Goal: Task Accomplishment & Management: Use online tool/utility

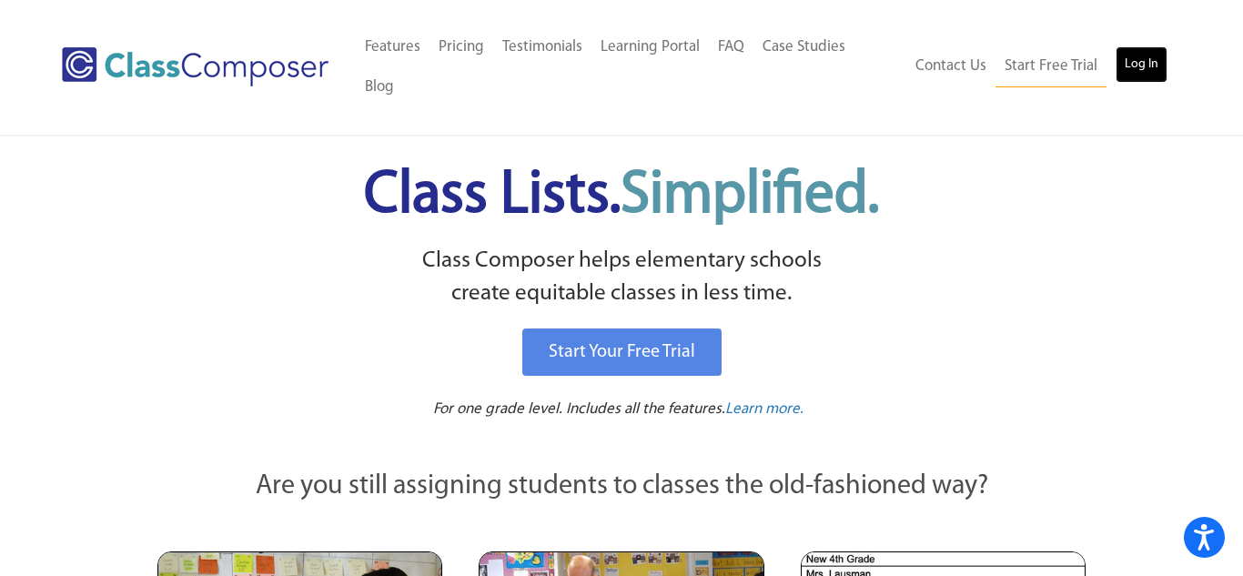
click at [1130, 46] on link "Log In" at bounding box center [1141, 64] width 52 height 36
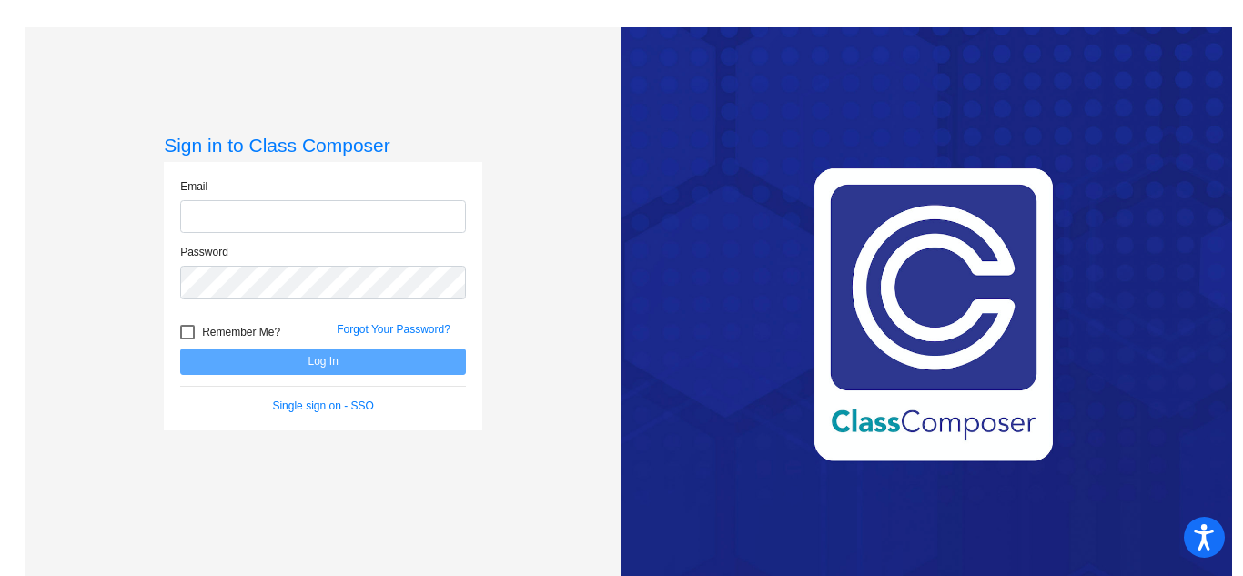
type input "[EMAIL_ADDRESS][DOMAIN_NAME]"
click at [310, 364] on button "Log In" at bounding box center [323, 361] width 286 height 26
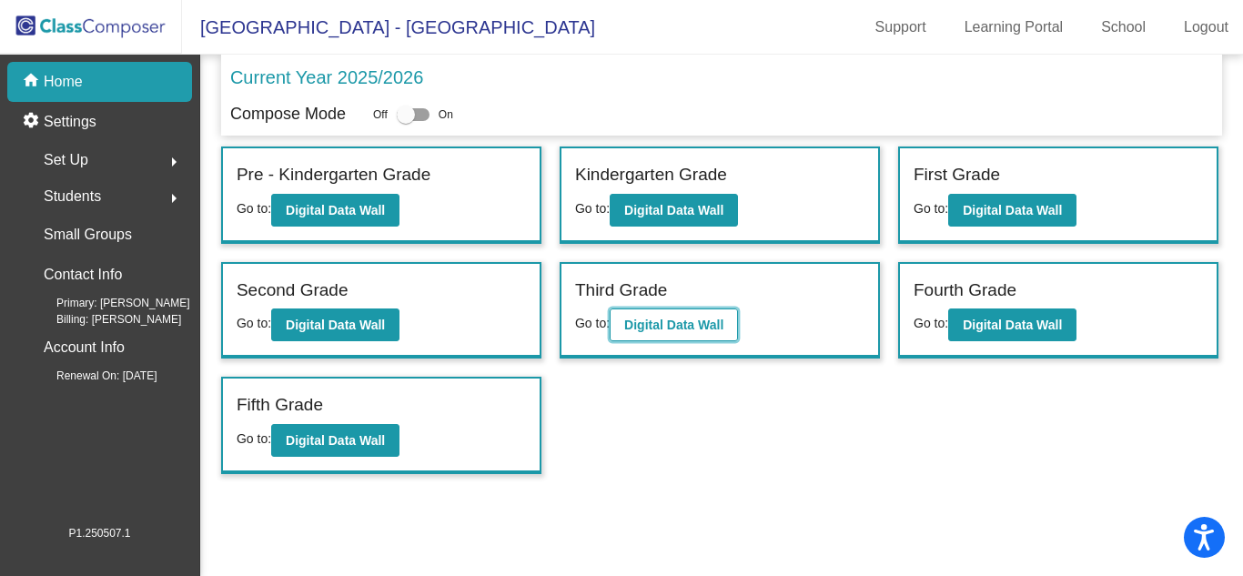
click at [671, 324] on b "Digital Data Wall" at bounding box center [673, 325] width 99 height 15
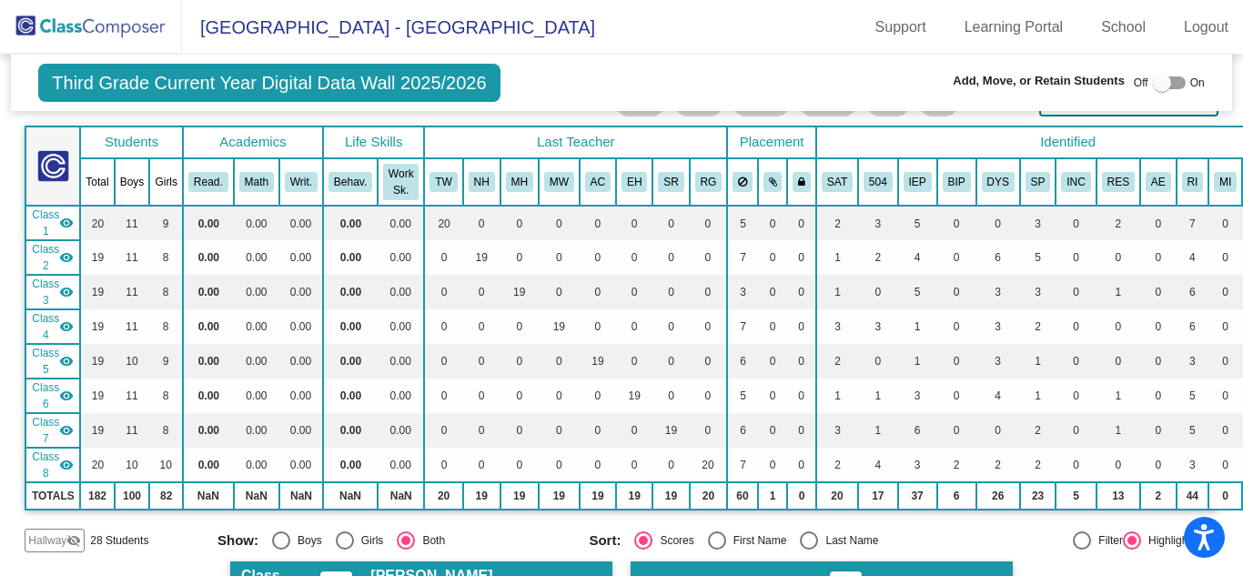
scroll to position [90, 0]
click at [75, 26] on img at bounding box center [91, 27] width 182 height 54
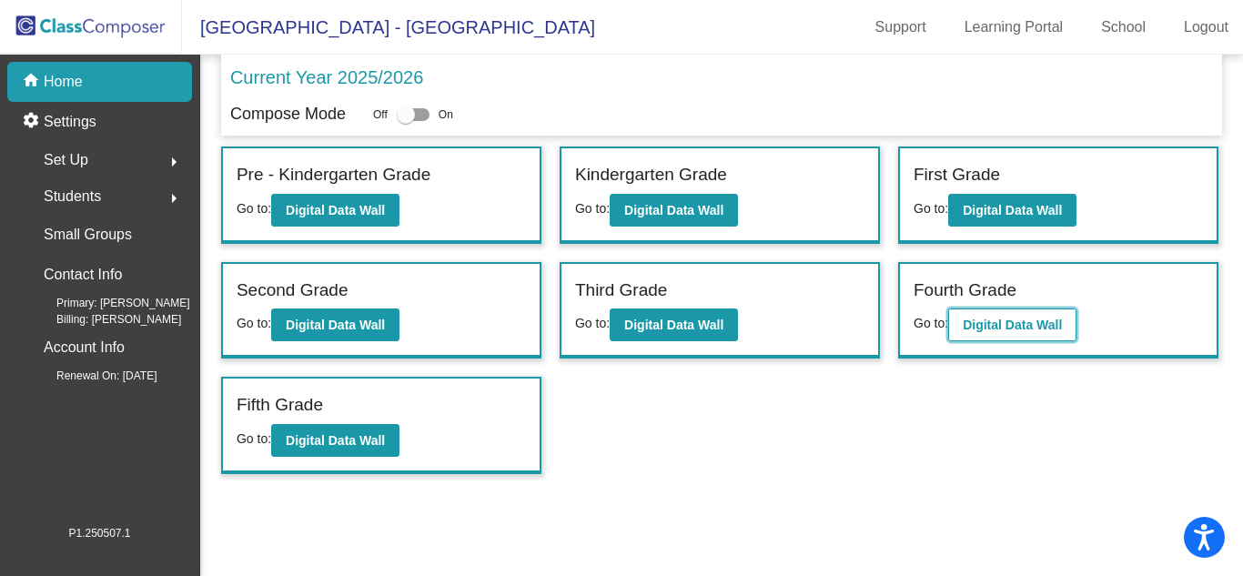
click at [1009, 331] on b "Digital Data Wall" at bounding box center [1012, 325] width 99 height 15
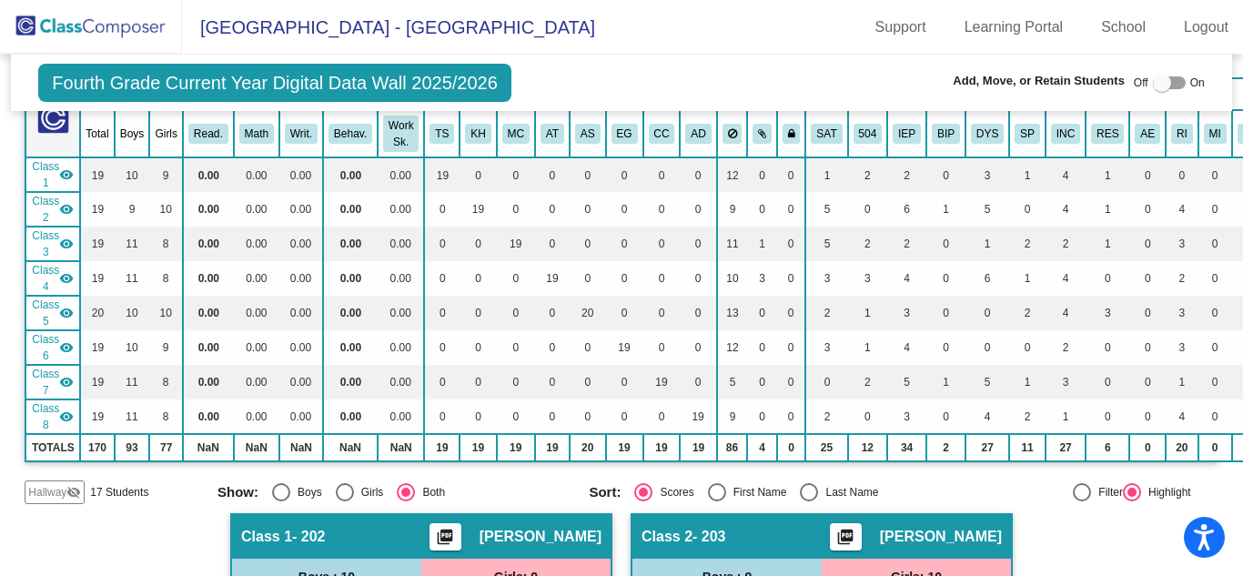
scroll to position [144, 0]
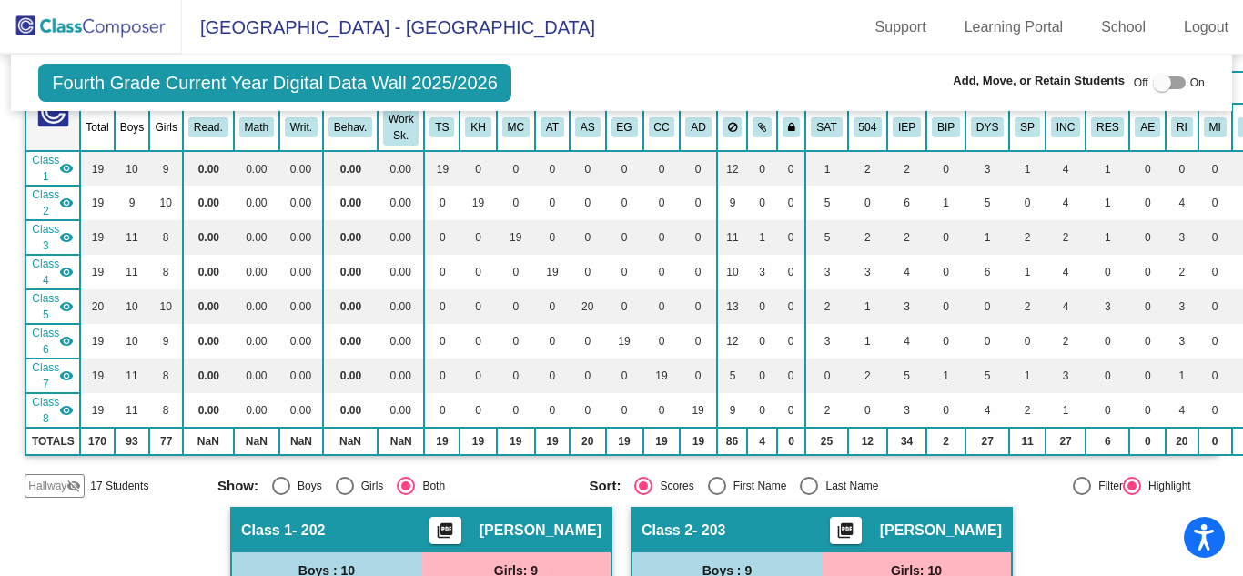
click at [96, 28] on img at bounding box center [91, 27] width 182 height 54
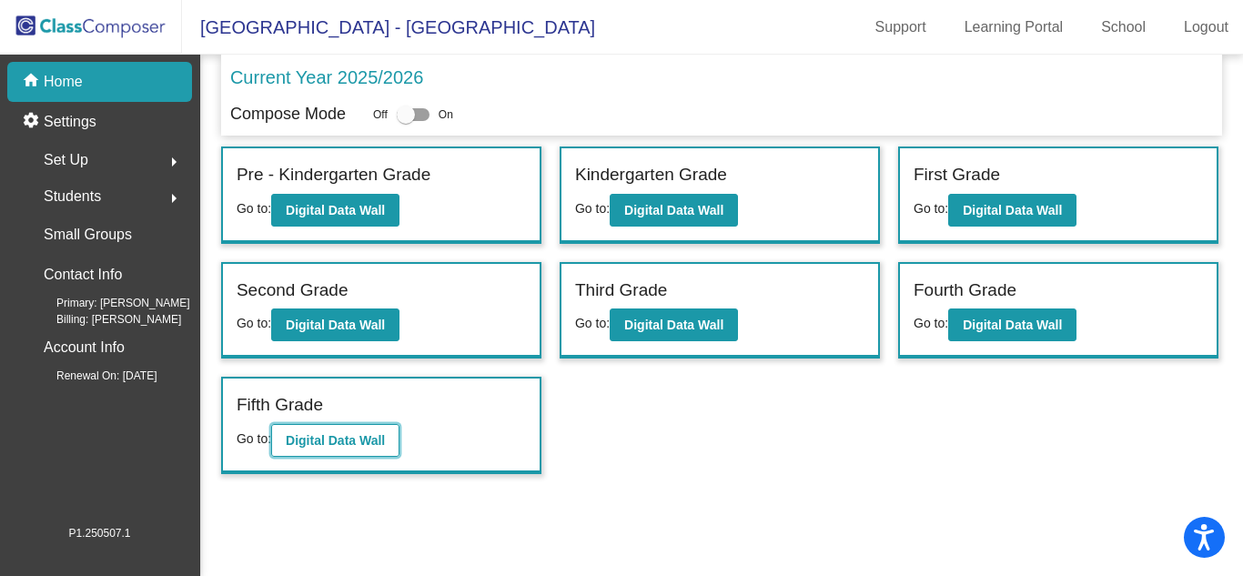
click at [315, 438] on b "Digital Data Wall" at bounding box center [335, 440] width 99 height 15
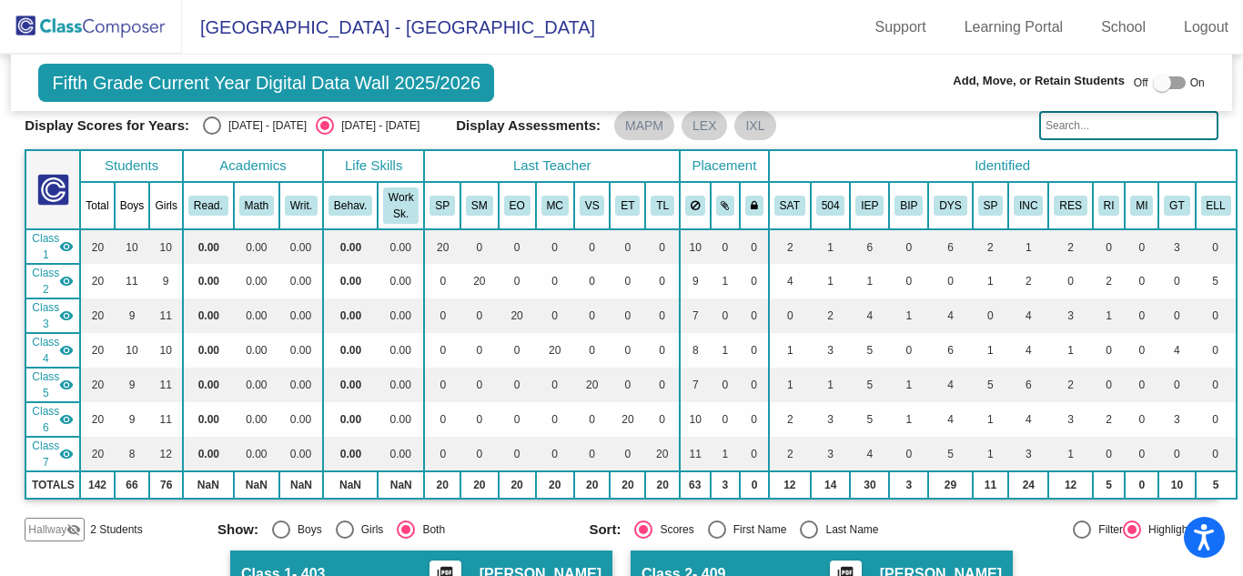
scroll to position [65, 0]
